Goal: Check status: Check status

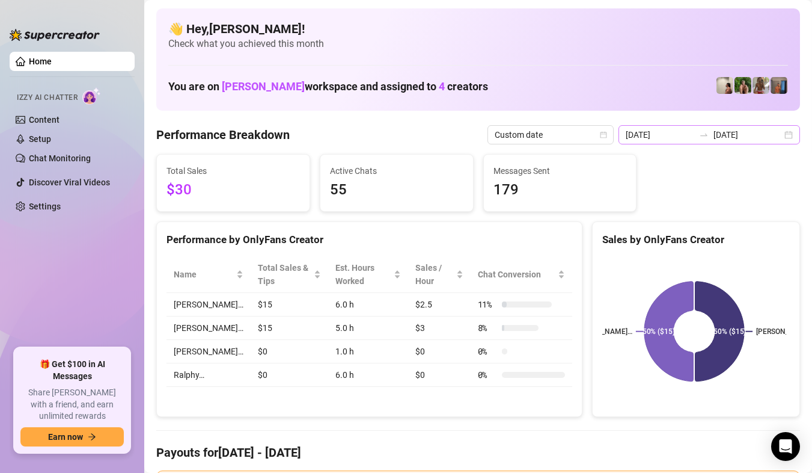
click at [782, 136] on div "[DATE] [DATE]" at bounding box center [710, 134] width 182 height 19
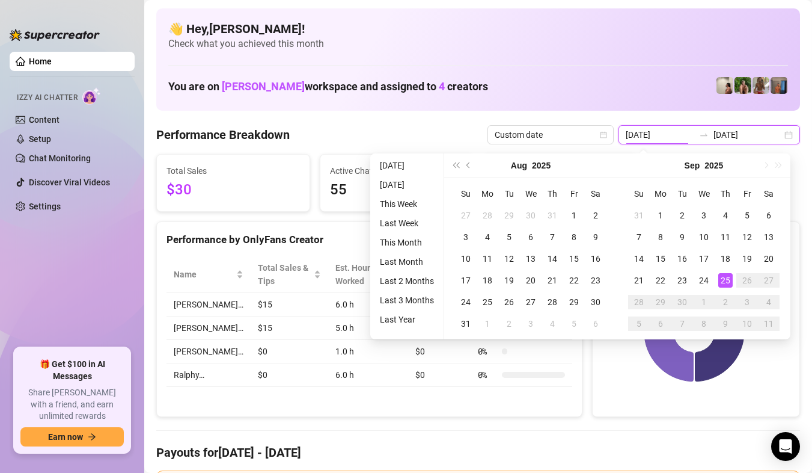
type input "[DATE]"
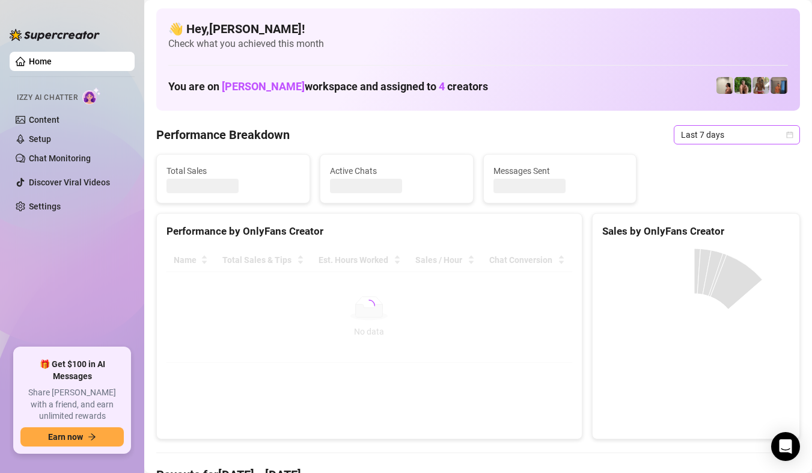
click at [783, 127] on div "Last 7 days" at bounding box center [737, 134] width 126 height 19
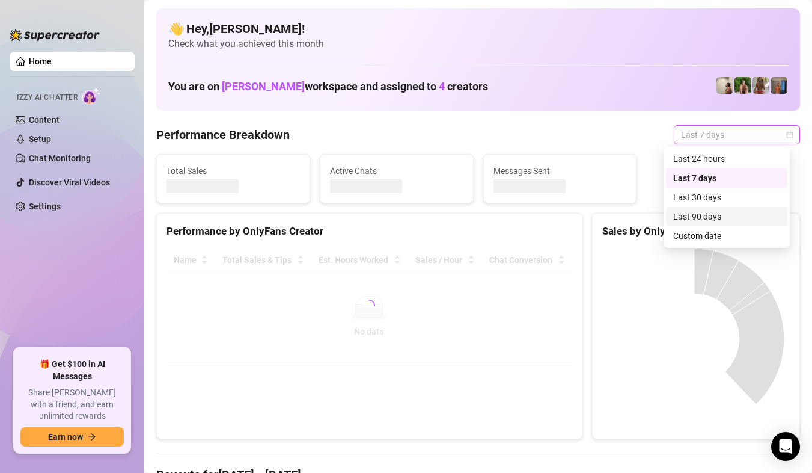
click at [717, 233] on div "Custom date" at bounding box center [726, 235] width 107 height 13
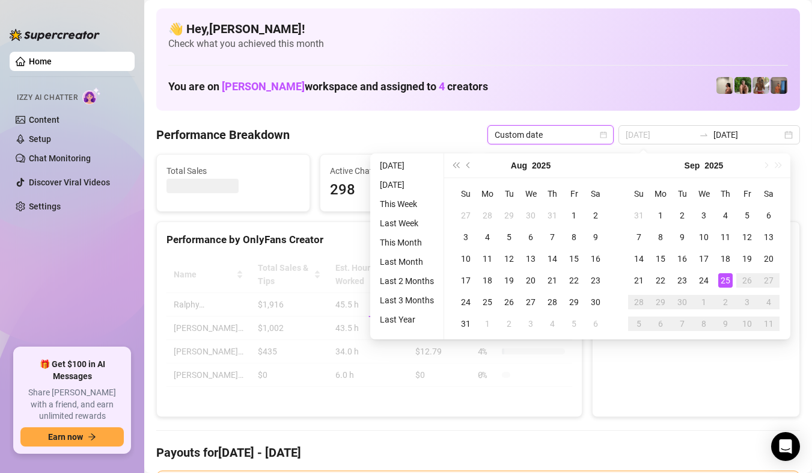
click at [725, 274] on div "25" at bounding box center [726, 280] width 14 height 14
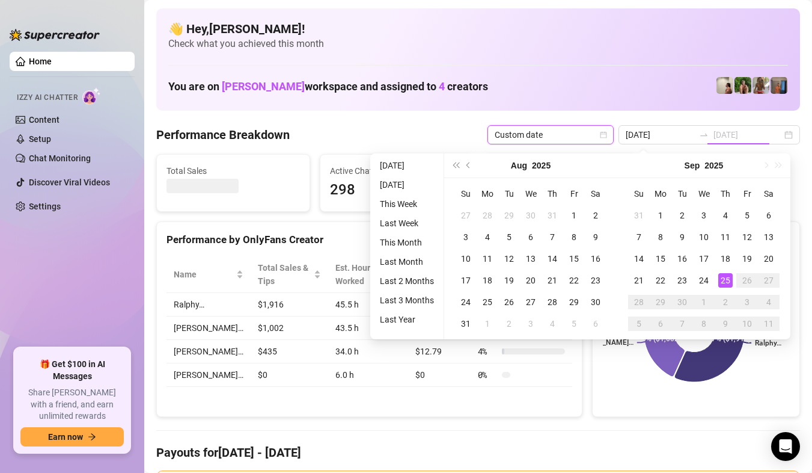
click at [725, 274] on div "25" at bounding box center [726, 280] width 14 height 14
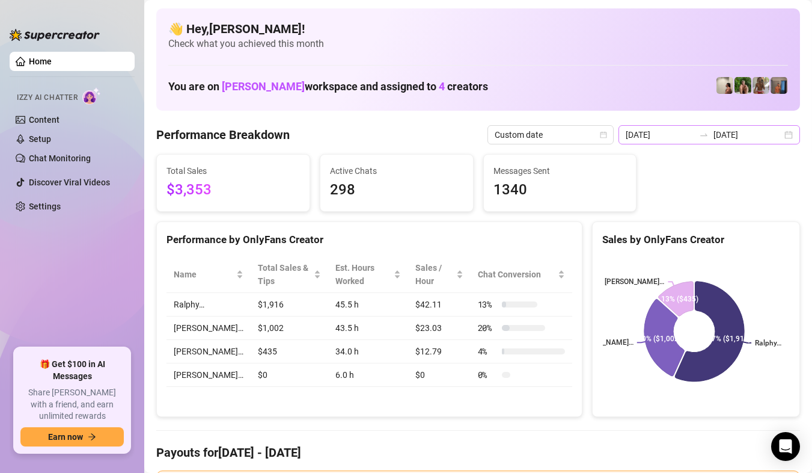
click at [778, 138] on div "[DATE] [DATE]" at bounding box center [710, 134] width 182 height 19
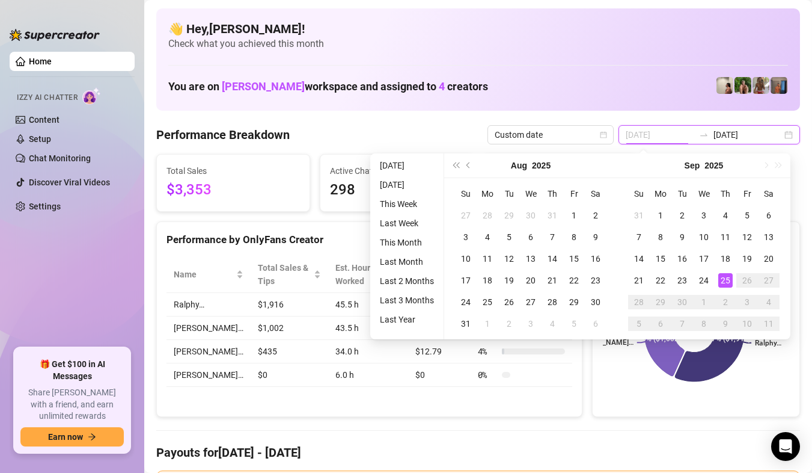
type input "[DATE]"
click at [722, 275] on div "25" at bounding box center [726, 280] width 14 height 14
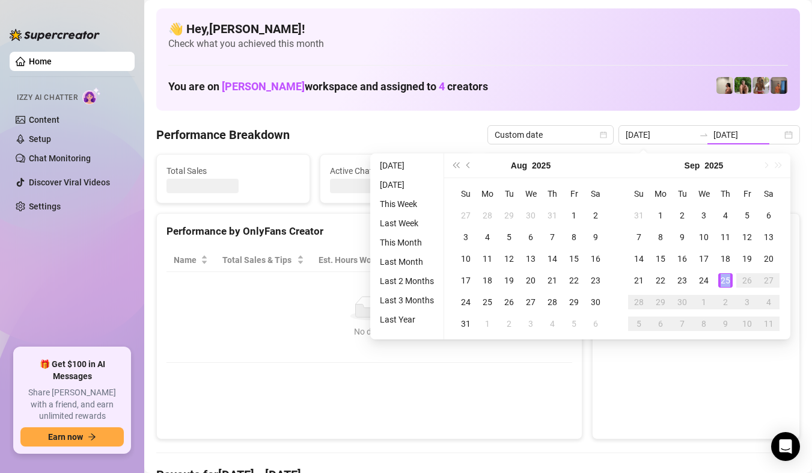
type input "[DATE]"
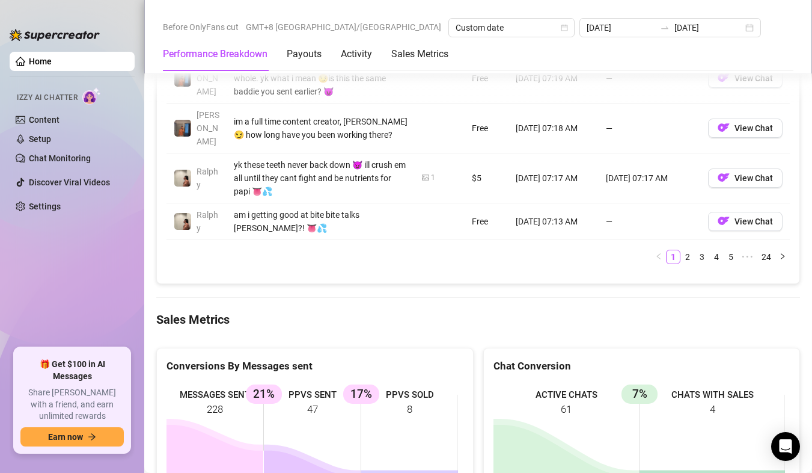
scroll to position [1744, 0]
